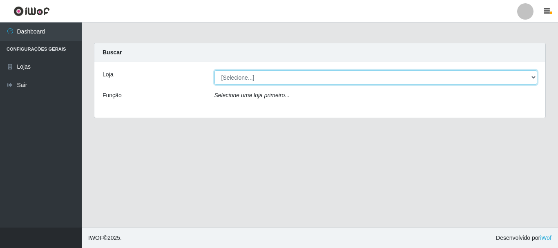
drag, startPoint x: 278, startPoint y: 74, endPoint x: 280, endPoint y: 80, distance: 6.5
click at [278, 74] on select "[Selecione...] [GEOGRAPHIC_DATA] [GEOGRAPHIC_DATA]" at bounding box center [376, 77] width 323 height 14
select select "64"
click at [215, 70] on select "[Selecione...] [GEOGRAPHIC_DATA] [GEOGRAPHIC_DATA]" at bounding box center [376, 77] width 323 height 14
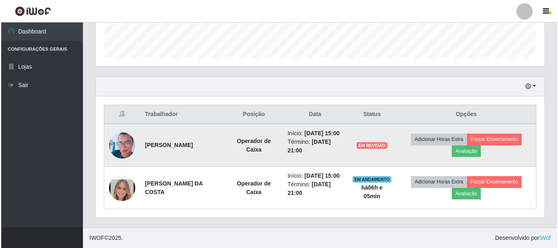
scroll to position [251, 0]
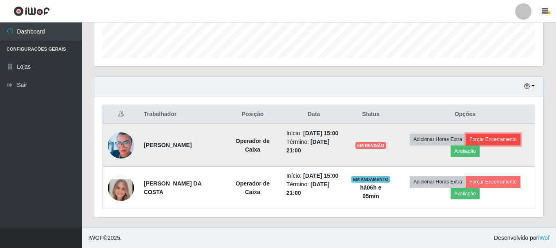
click at [491, 134] on button "Forçar Encerramento" at bounding box center [493, 139] width 55 height 11
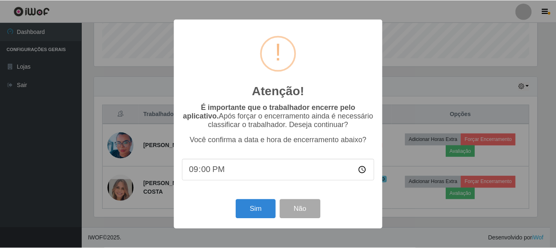
scroll to position [170, 445]
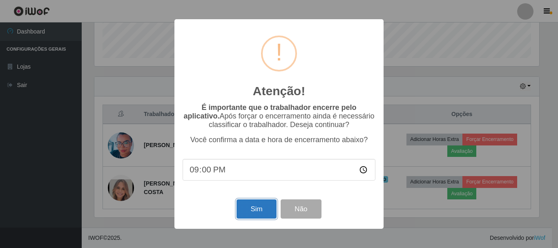
click at [257, 216] on button "Sim" at bounding box center [257, 209] width 40 height 19
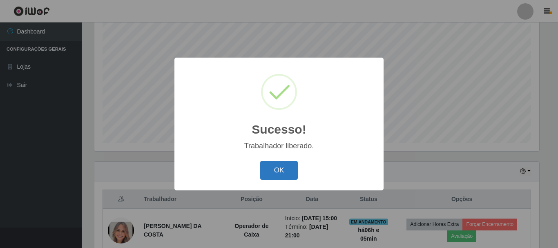
click at [278, 172] on button "OK" at bounding box center [279, 170] width 38 height 19
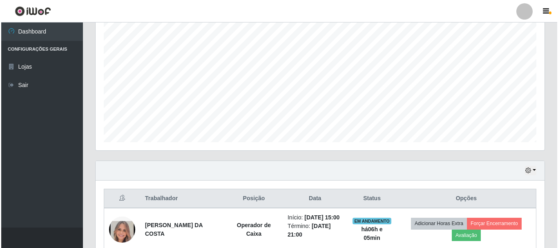
scroll to position [200, 0]
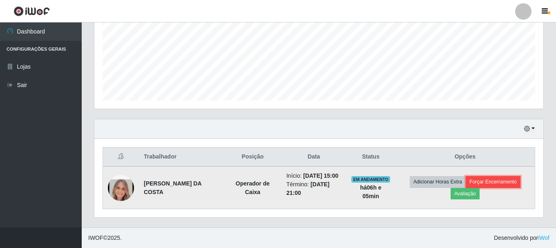
click at [512, 178] on button "Forçar Encerramento" at bounding box center [493, 181] width 55 height 11
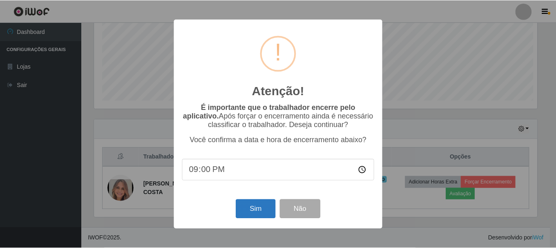
scroll to position [170, 445]
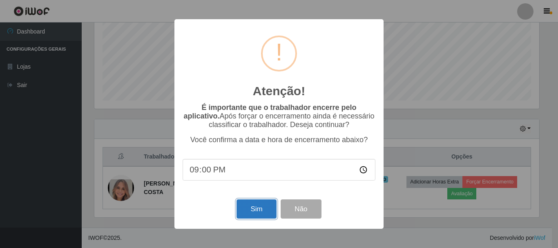
click at [258, 210] on button "Sim" at bounding box center [257, 209] width 40 height 19
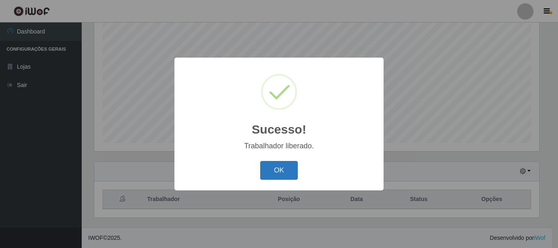
click at [289, 172] on button "OK" at bounding box center [279, 170] width 38 height 19
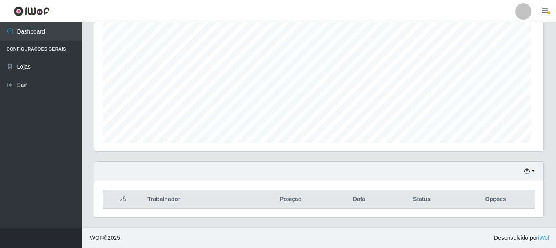
scroll to position [170, 449]
